Goal: Task Accomplishment & Management: Manage account settings

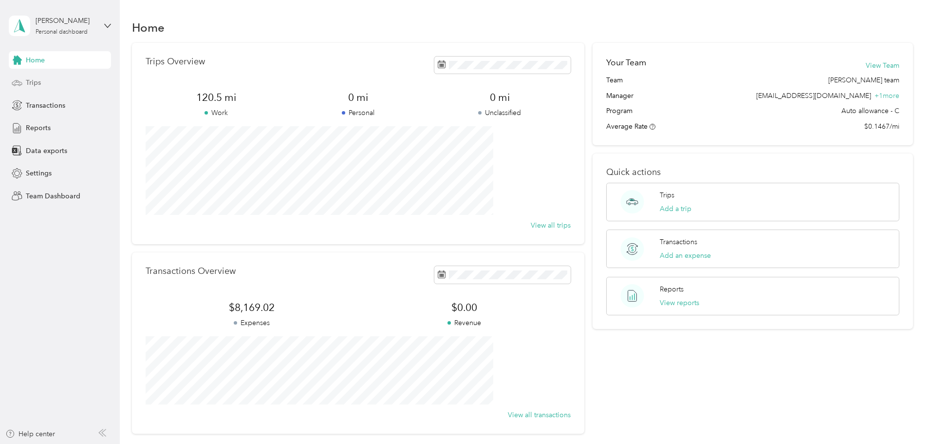
click at [30, 79] on span "Trips" at bounding box center [33, 82] width 15 height 10
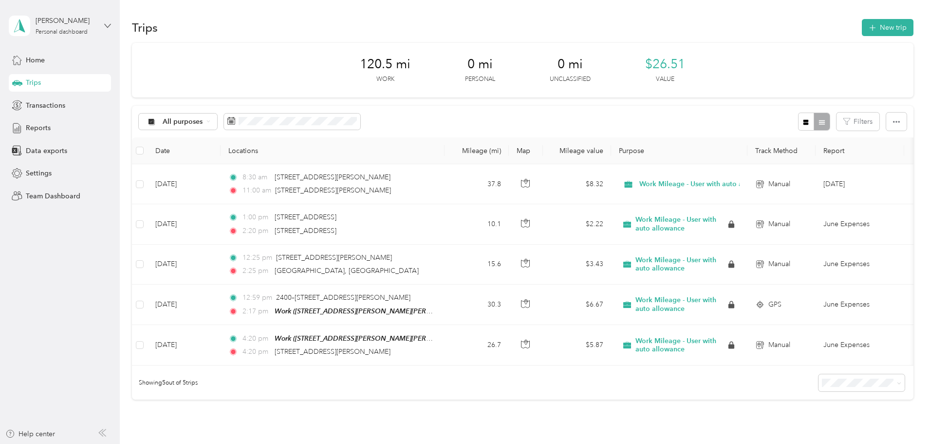
click at [107, 25] on icon at bounding box center [107, 25] width 7 height 7
click at [58, 76] on div "Team dashboard" at bounding box center [44, 79] width 52 height 10
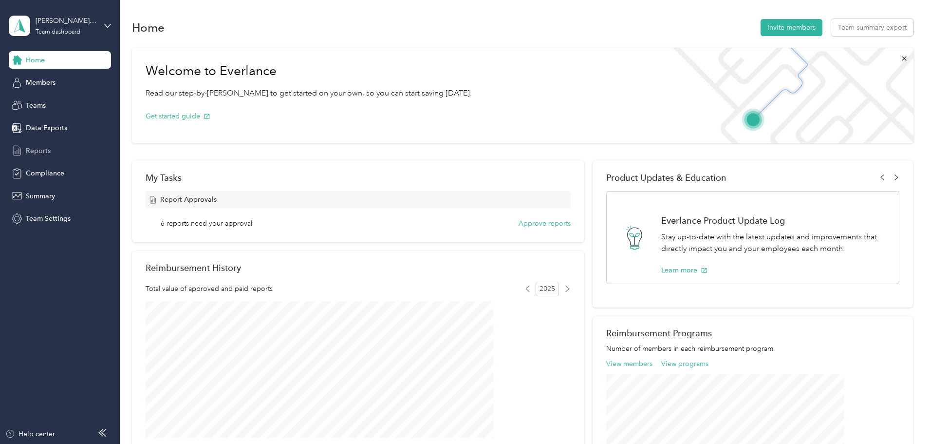
click at [45, 150] on span "Reports" at bounding box center [38, 151] width 25 height 10
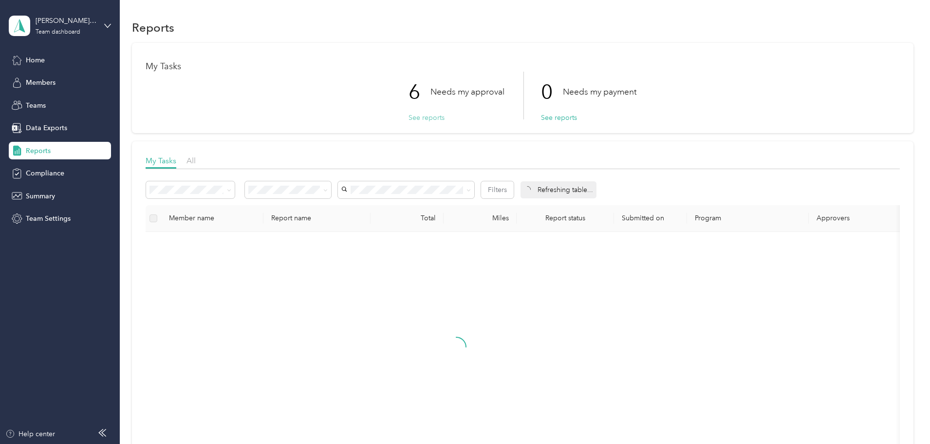
click at [421, 118] on button "See reports" at bounding box center [427, 118] width 36 height 10
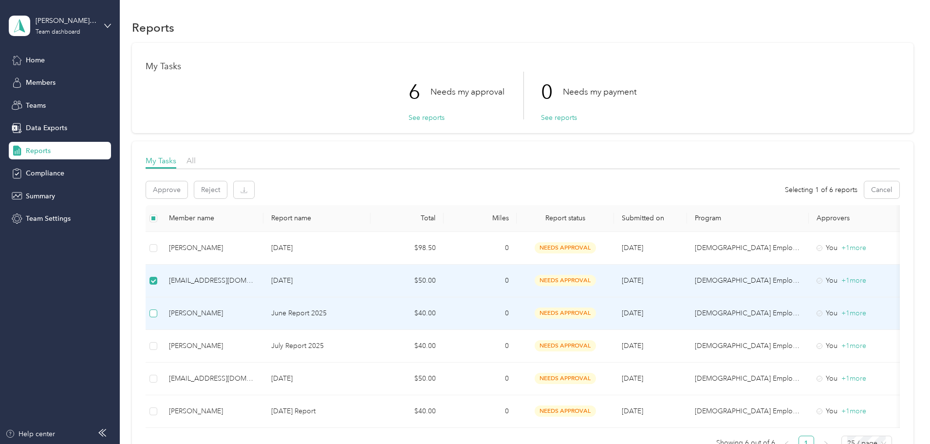
click at [157, 317] on label at bounding box center [154, 313] width 8 height 11
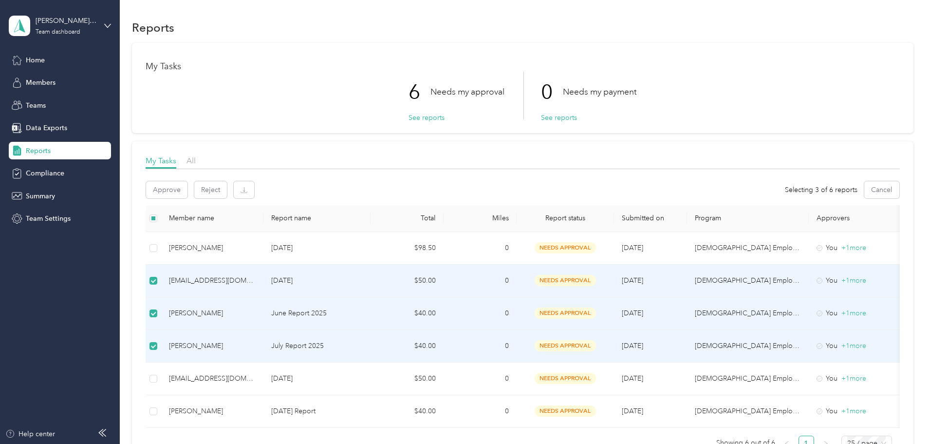
scroll to position [49, 0]
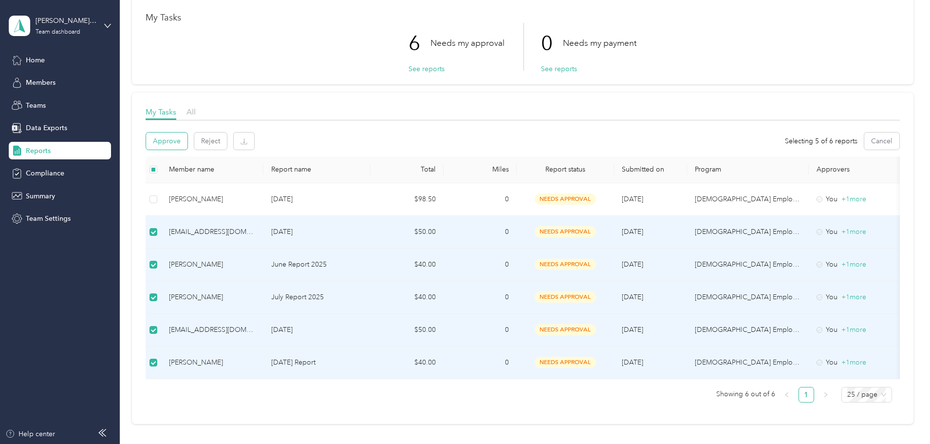
click at [188, 141] on button "Approve" at bounding box center [166, 140] width 41 height 17
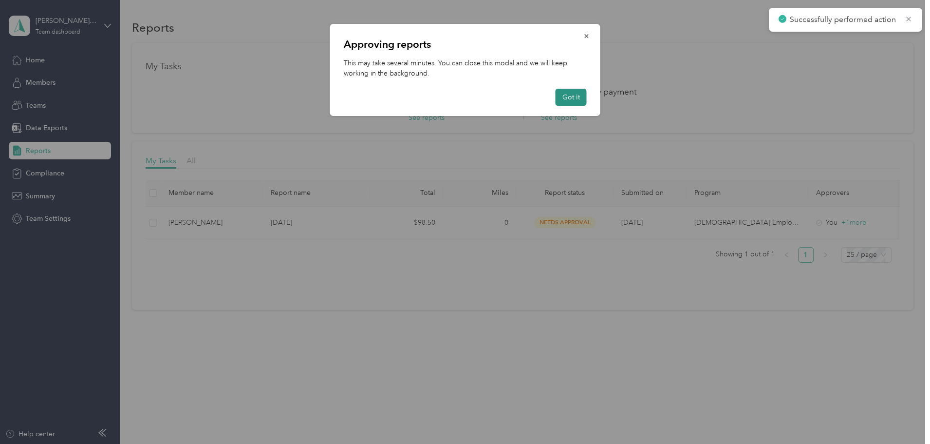
scroll to position [0, 0]
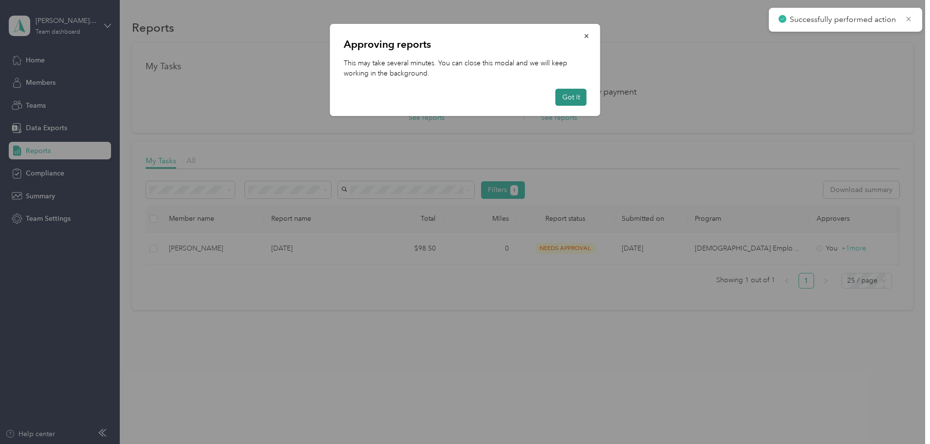
click at [573, 99] on button "Got it" at bounding box center [571, 97] width 31 height 17
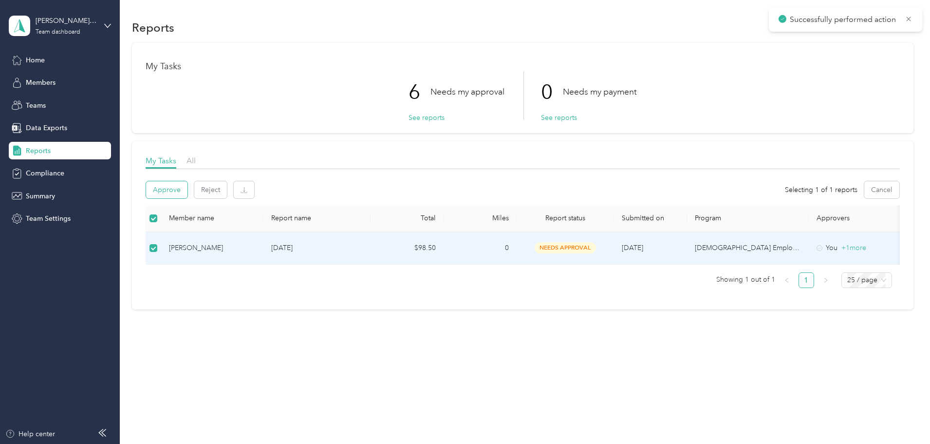
click at [188, 190] on button "Approve" at bounding box center [166, 189] width 41 height 17
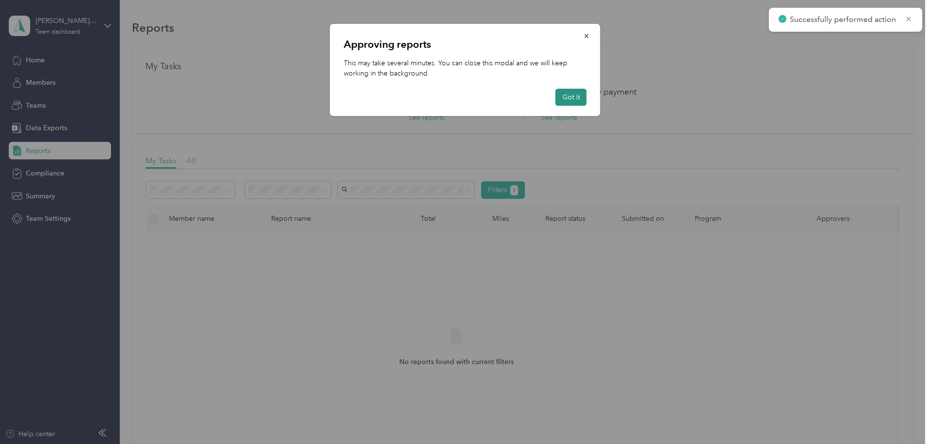
click at [577, 95] on button "Got it" at bounding box center [571, 97] width 31 height 17
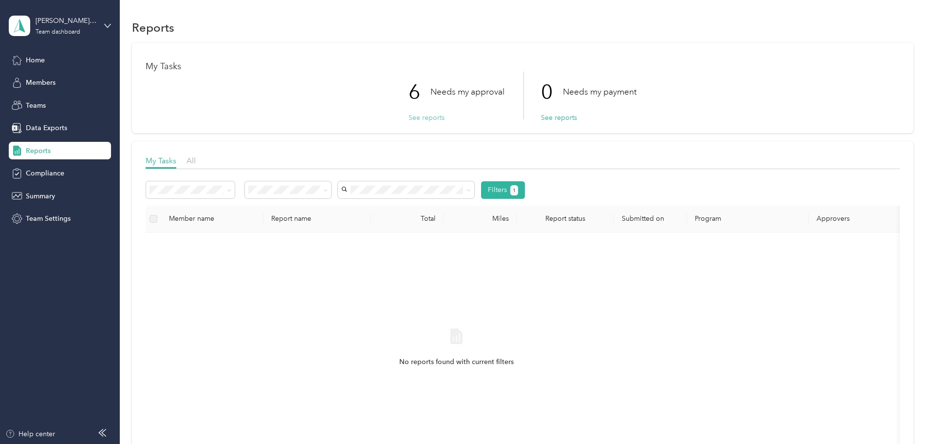
click at [426, 117] on button "See reports" at bounding box center [427, 118] width 36 height 10
click at [431, 117] on button "See reports" at bounding box center [427, 118] width 36 height 10
drag, startPoint x: 433, startPoint y: 230, endPoint x: 431, endPoint y: 222, distance: 8.6
click at [371, 227] on th "Report name" at bounding box center [317, 219] width 107 height 27
